Goal: Information Seeking & Learning: Learn about a topic

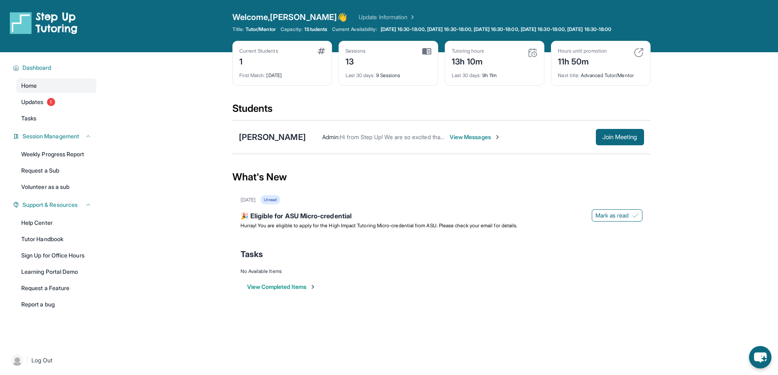
scroll to position [59, 0]
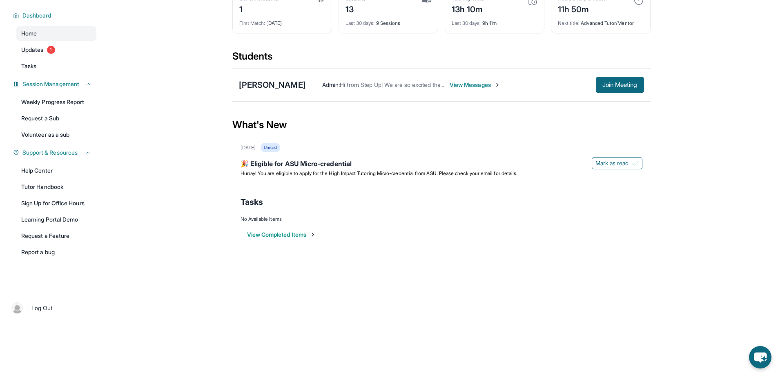
click at [280, 146] on div "Unread" at bounding box center [271, 147] width 20 height 9
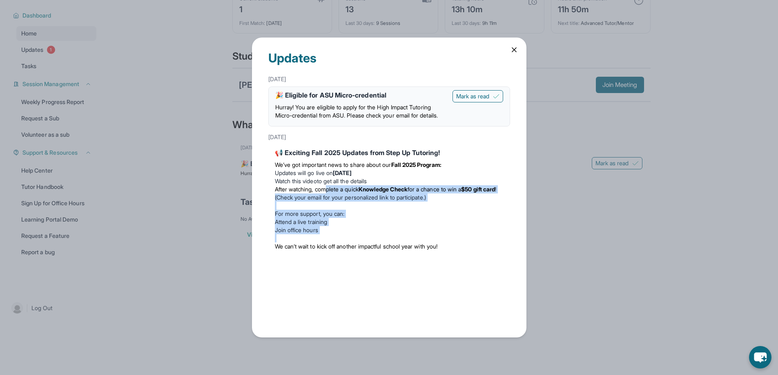
drag, startPoint x: 477, startPoint y: 250, endPoint x: 321, endPoint y: 194, distance: 165.4
click at [326, 195] on div "We’ve got important news to share about our Fall 2025 Program: Updates will go …" at bounding box center [389, 206] width 229 height 96
drag, startPoint x: 343, startPoint y: 167, endPoint x: 459, endPoint y: 187, distance: 117.8
click at [459, 187] on div "We’ve got important news to share about our Fall 2025 Program: Updates will go …" at bounding box center [389, 206] width 229 height 96
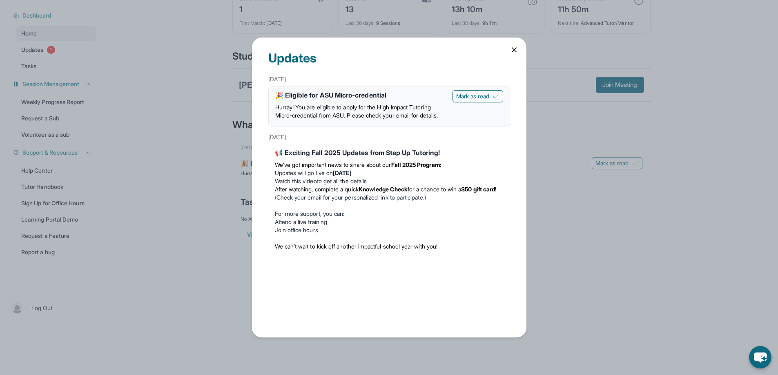
click at [554, 213] on div "Updates [DATE] 🎉 Eligible for ASU Micro-credential Hurray! You are eligible to …" at bounding box center [389, 187] width 778 height 375
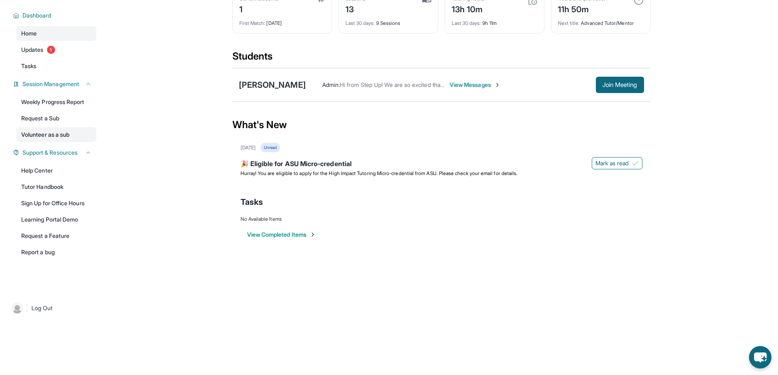
click at [69, 132] on link "Volunteer as a sub" at bounding box center [56, 134] width 80 height 15
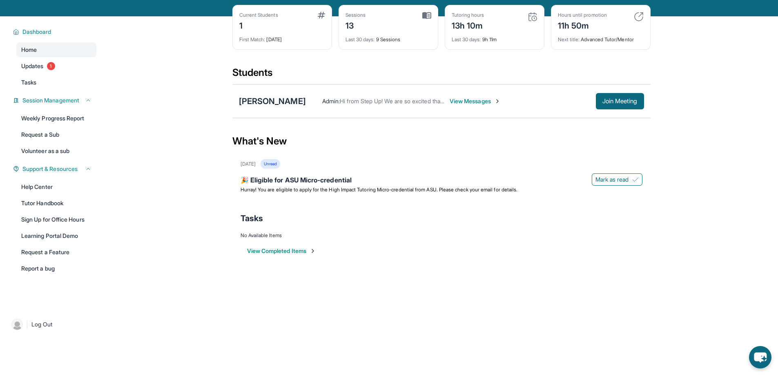
scroll to position [0, 0]
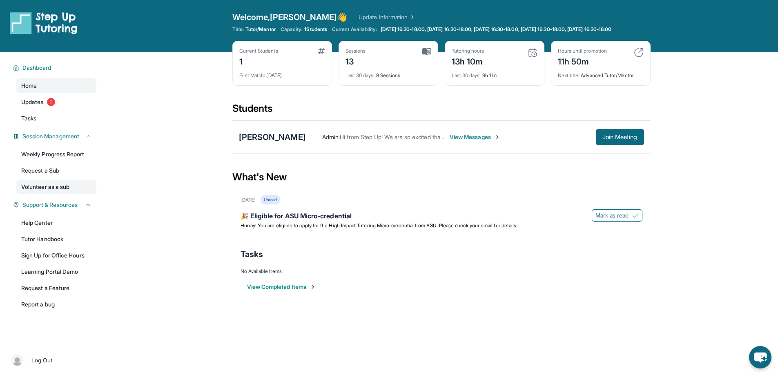
click at [79, 194] on link "Volunteer as a sub" at bounding box center [56, 187] width 80 height 15
